Goal: Register for event/course

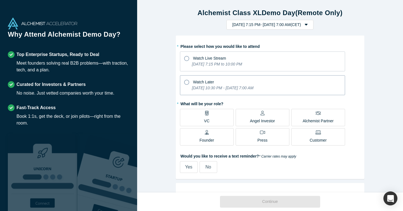
click at [216, 84] on div "Watch Later" at bounding box center [262, 81] width 157 height 8
click at [0, 0] on input "Watch Later [DATE] 10:30 PM - [DATE] 7:00 AM" at bounding box center [0, 0] width 0 height 0
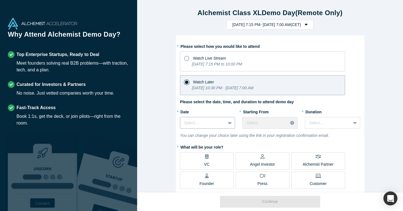
click at [220, 124] on div at bounding box center [202, 122] width 37 height 7
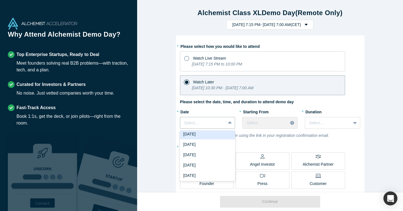
scroll to position [35, 0]
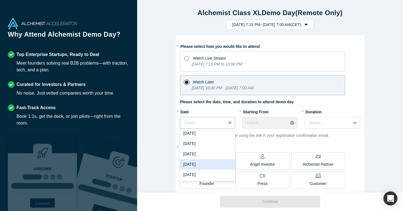
click at [204, 161] on div "[DATE]" at bounding box center [207, 164] width 55 height 10
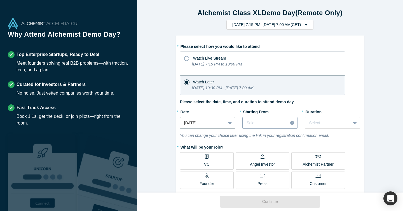
click at [253, 118] on div "Select..." at bounding box center [264, 122] width 45 height 9
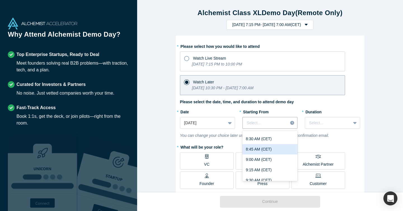
scroll to position [370, 0]
click at [263, 152] on div "9:00 AM (CET)" at bounding box center [269, 149] width 55 height 10
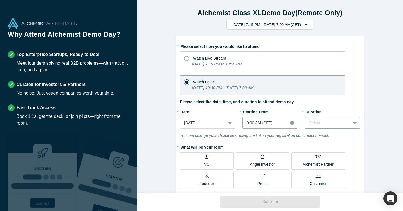
click at [307, 126] on div "Select..." at bounding box center [327, 122] width 45 height 9
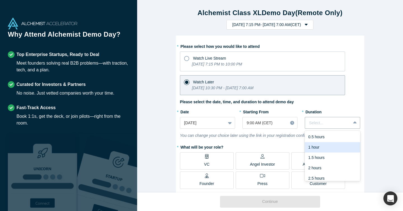
click at [313, 146] on div "1 hour" at bounding box center [332, 147] width 55 height 10
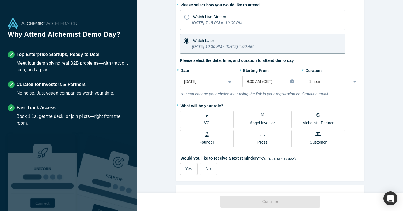
scroll to position [45, 0]
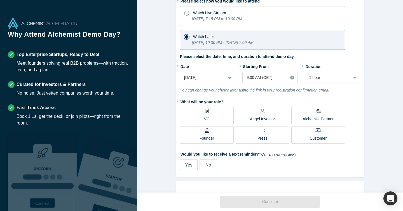
click at [254, 117] on p "Angel Investor" at bounding box center [262, 119] width 25 height 6
click at [0, 0] on input "Angel Investor" at bounding box center [0, 0] width 0 height 0
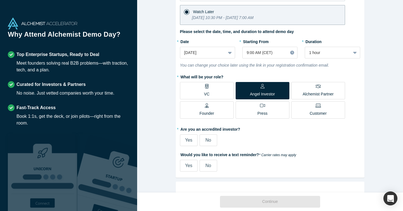
scroll to position [89, 0]
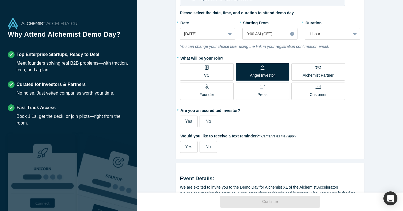
click at [210, 121] on span "No" at bounding box center [208, 121] width 6 height 5
click at [0, 0] on input "No" at bounding box center [0, 0] width 0 height 0
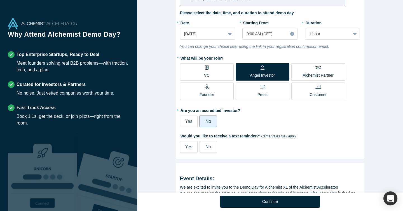
click at [206, 148] on span "No" at bounding box center [208, 146] width 6 height 5
click at [0, 0] on input "No" at bounding box center [0, 0] width 0 height 0
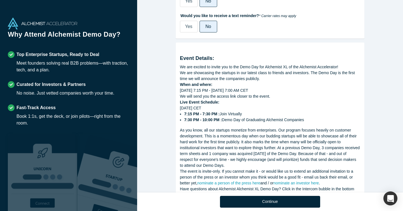
scroll to position [232, 0]
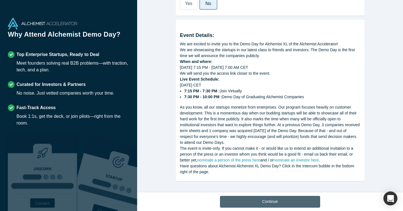
click at [258, 201] on button "Continue" at bounding box center [270, 202] width 100 height 12
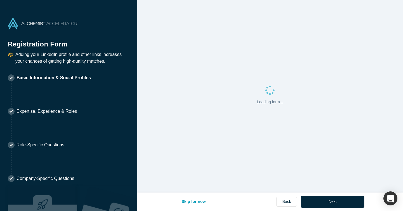
select select "US"
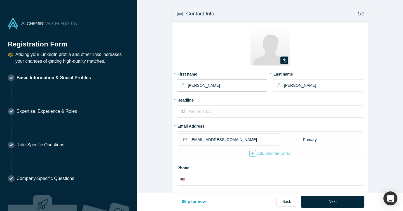
click at [194, 84] on input "[PERSON_NAME]" at bounding box center [227, 85] width 79 height 12
click at [195, 115] on input "text" at bounding box center [275, 111] width 174 height 12
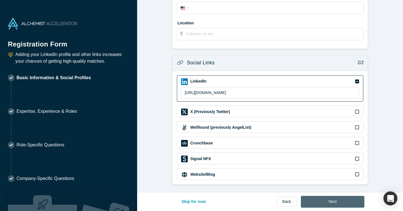
click at [316, 203] on button "Next" at bounding box center [332, 202] width 63 height 12
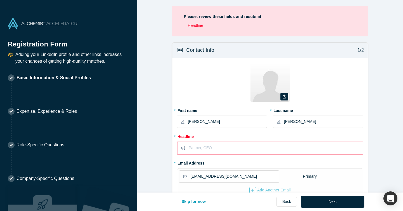
click at [220, 145] on input "text" at bounding box center [275, 148] width 174 height 12
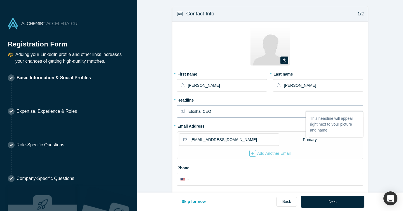
type input "Etosha, CEO"
click at [330, 208] on div "Skip for now Back Next" at bounding box center [270, 201] width 188 height 19
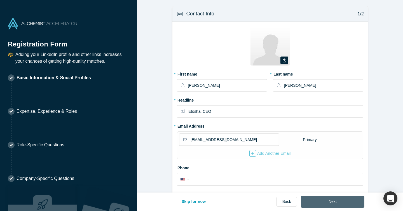
click at [327, 201] on button "Next" at bounding box center [332, 202] width 63 height 12
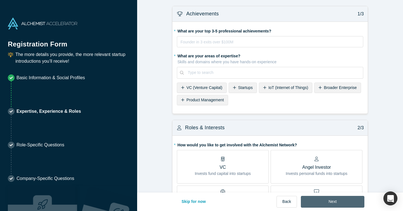
click at [320, 201] on button "Next" at bounding box center [332, 202] width 63 height 12
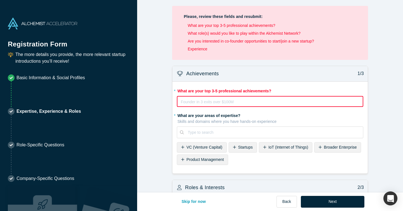
click at [205, 102] on div "rdw-editor" at bounding box center [270, 101] width 178 height 7
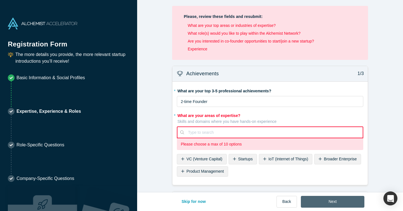
click at [317, 200] on button "Next" at bounding box center [332, 202] width 63 height 12
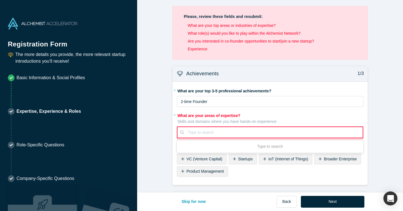
click at [202, 131] on div at bounding box center [273, 132] width 171 height 7
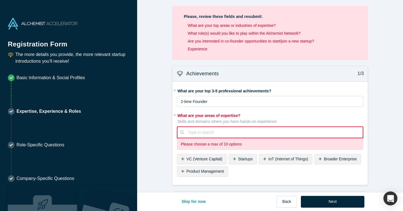
click at [195, 172] on span "Product Management" at bounding box center [204, 171] width 37 height 4
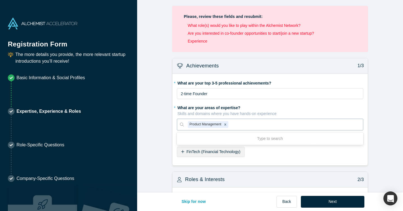
click at [233, 126] on div at bounding box center [293, 124] width 129 height 7
type input "health"
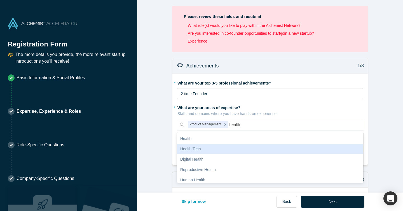
click at [223, 150] on div "Health Tech" at bounding box center [270, 149] width 186 height 10
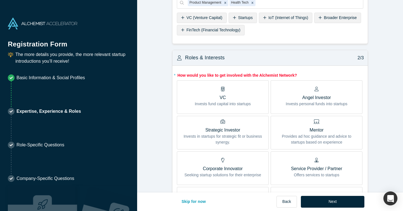
click at [225, 106] on p "Invests fund capital into startups" at bounding box center [223, 104] width 56 height 6
click at [0, 0] on input "VC Invests fund capital into startups" at bounding box center [0, 0] width 0 height 0
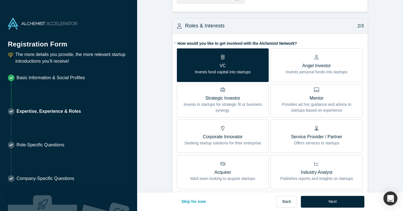
scroll to position [160, 0]
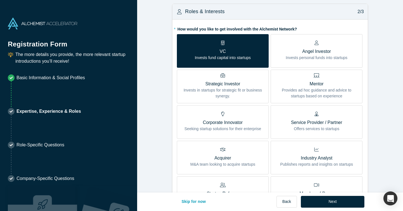
click at [252, 55] on label "VC Invests fund capital into startups" at bounding box center [223, 51] width 92 height 34
click at [0, 0] on input "VC Invests fund capital into startups" at bounding box center [0, 0] width 0 height 0
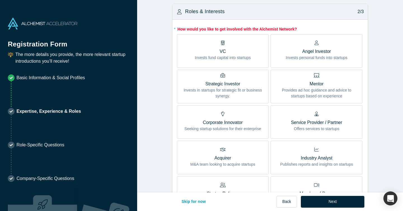
click at [302, 55] on p "Invests personal funds into startups" at bounding box center [316, 58] width 62 height 6
click at [0, 0] on input "Angel Investor Invests personal funds into startups" at bounding box center [0, 0] width 0 height 0
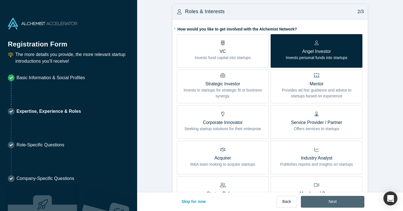
click at [319, 199] on button "Next" at bounding box center [332, 202] width 63 height 12
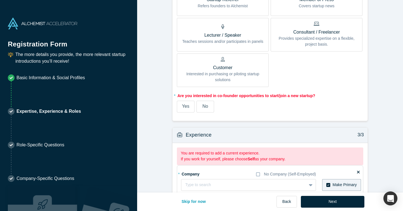
scroll to position [398, 0]
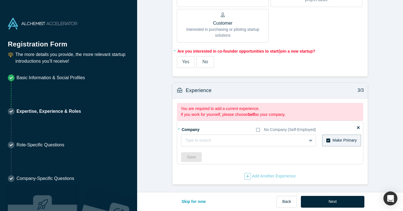
click at [187, 63] on span "Yes" at bounding box center [185, 61] width 7 height 5
click at [0, 0] on input "Yes" at bounding box center [0, 0] width 0 height 0
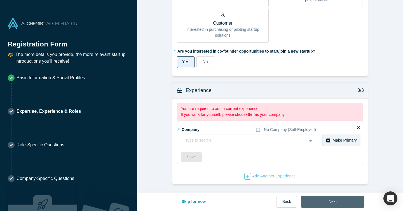
click at [320, 200] on button "Next" at bounding box center [332, 202] width 63 height 12
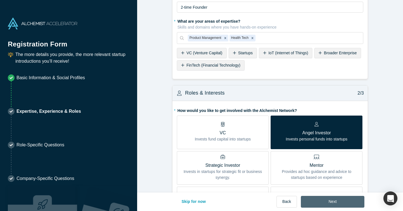
scroll to position [72, 0]
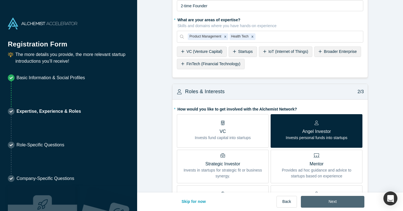
click at [330, 202] on button "Next" at bounding box center [332, 202] width 63 height 12
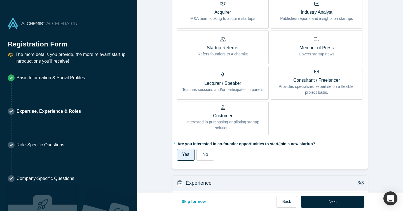
scroll to position [390, 0]
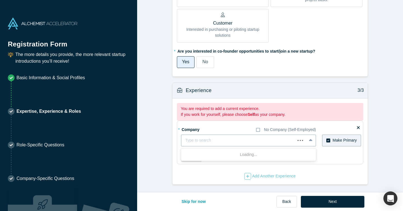
click at [193, 141] on div at bounding box center [238, 140] width 106 height 7
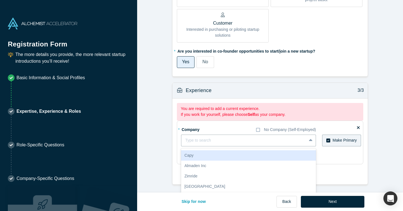
scroll to position [396, 0]
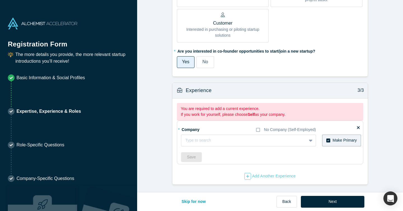
click at [202, 141] on div "* Company No Company (Self-Employed) Type to search To pick up a draggable item…" at bounding box center [271, 143] width 180 height 37
type input "self"
click at [259, 127] on label "No Company (Self-Employed)" at bounding box center [286, 130] width 60 height 6
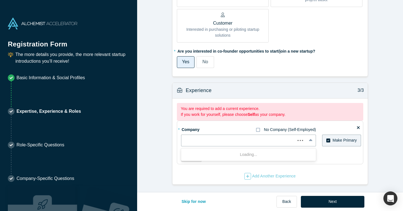
click at [0, 0] on input "No Company (Self-Employed)" at bounding box center [0, 0] width 0 height 0
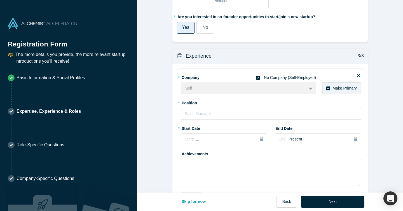
scroll to position [427, 0]
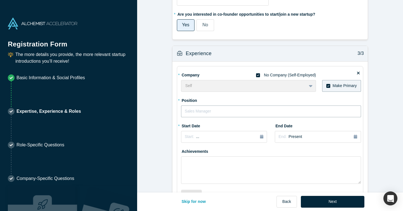
click at [229, 110] on input "text" at bounding box center [271, 111] width 180 height 12
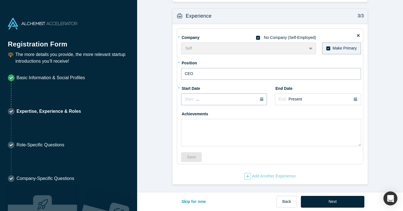
type input "CEO"
click at [221, 99] on div "Start: ..." at bounding box center [224, 99] width 79 height 6
click at [186, 113] on button "Previous Year" at bounding box center [183, 115] width 6 height 6
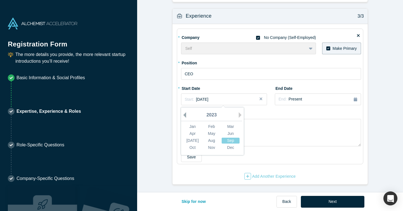
click at [186, 113] on button "Previous Year" at bounding box center [183, 115] width 6 height 6
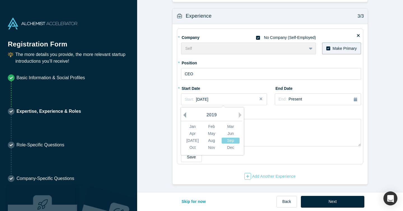
click at [186, 113] on button "Previous Year" at bounding box center [183, 115] width 6 height 6
click at [238, 114] on div "2016" at bounding box center [211, 115] width 61 height 12
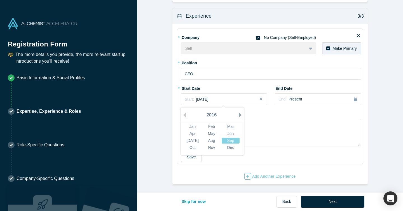
click at [239, 114] on button "Next Year" at bounding box center [242, 115] width 6 height 6
click at [240, 114] on button "Next Year" at bounding box center [242, 115] width 6 height 6
click at [229, 140] on div "Sep" at bounding box center [230, 141] width 18 height 6
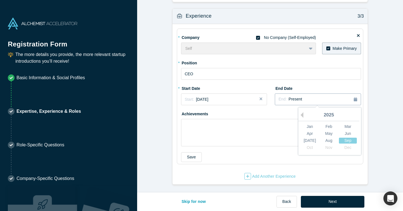
click at [287, 98] on div "End: Present" at bounding box center [289, 99] width 23 height 6
click at [255, 134] on textarea at bounding box center [271, 132] width 180 height 27
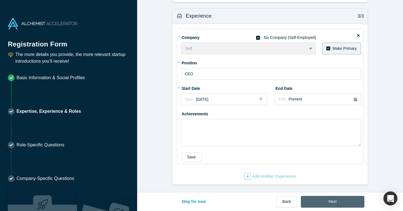
click at [322, 202] on button "Next" at bounding box center [332, 202] width 63 height 12
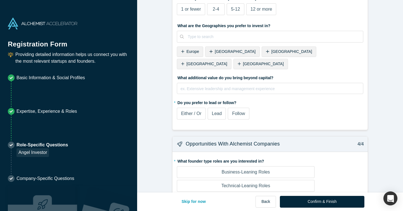
scroll to position [518, 0]
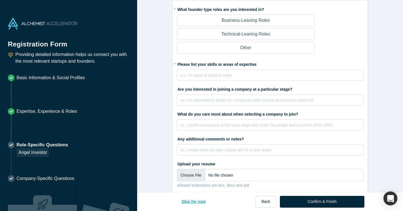
click at [199, 204] on button "Skip for now" at bounding box center [194, 202] width 36 height 12
